Goal: Transaction & Acquisition: Subscribe to service/newsletter

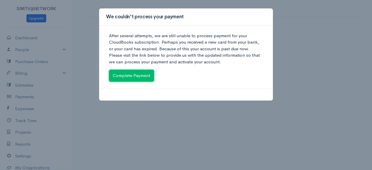
click at [122, 75] on link "Complete Payment" at bounding box center [131, 76] width 45 height 12
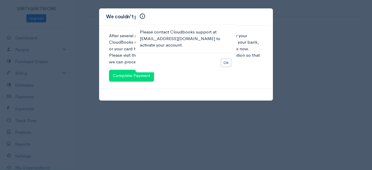
click at [228, 62] on button "Ok" at bounding box center [226, 63] width 10 height 8
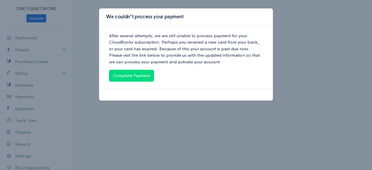
click at [153, 98] on div at bounding box center [186, 95] width 174 height 12
click at [146, 79] on link "Complete Payment" at bounding box center [131, 76] width 45 height 12
